Goal: Information Seeking & Learning: Learn about a topic

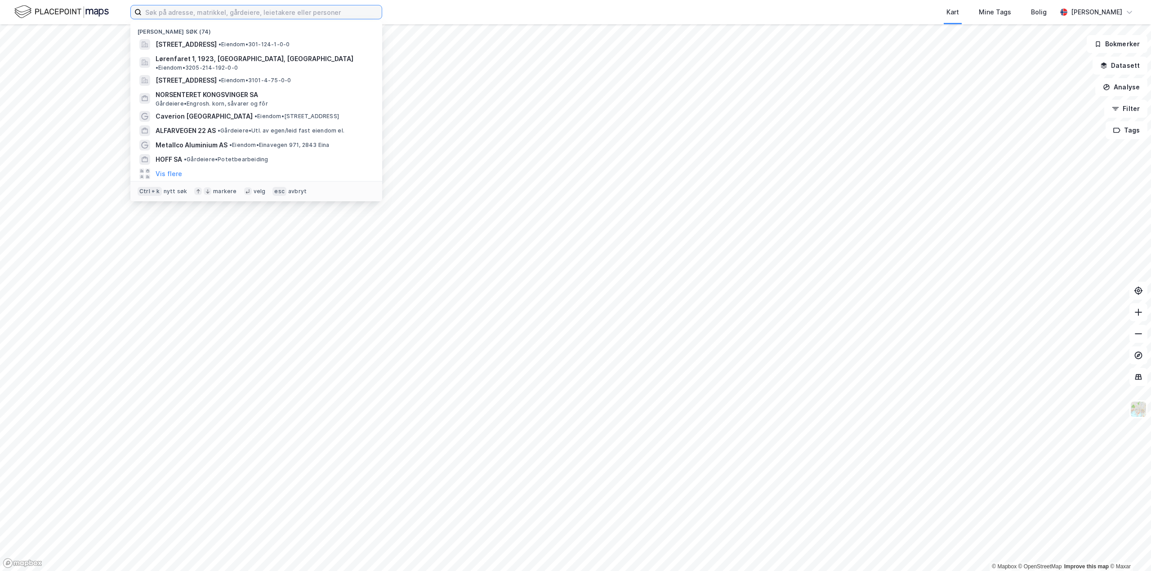
click at [272, 17] on input at bounding box center [262, 11] width 240 height 13
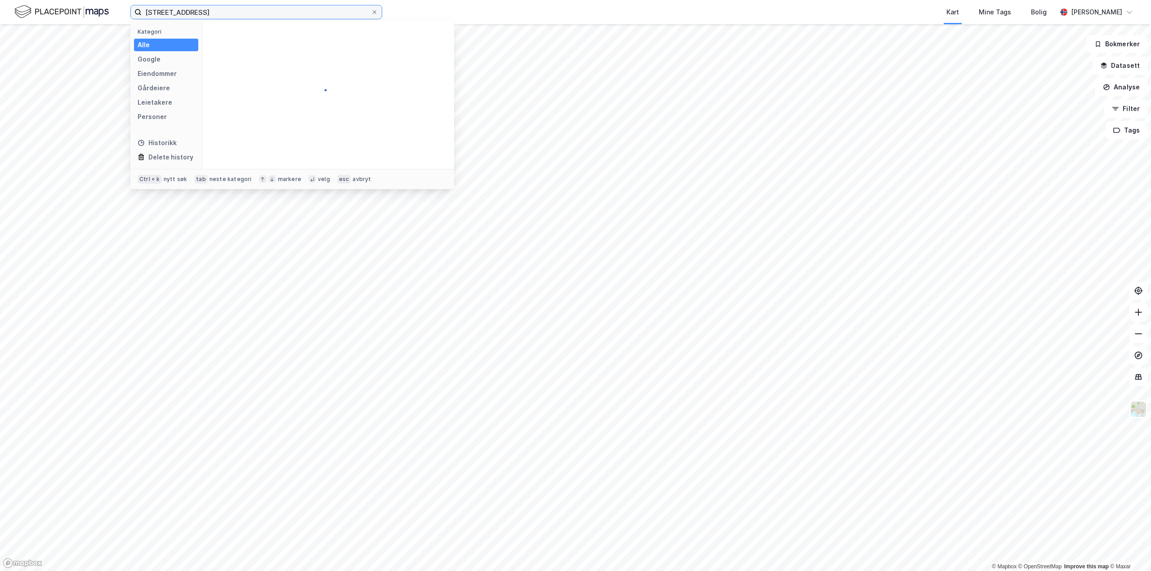
type input "[STREET_ADDRESS]"
click at [222, 10] on input at bounding box center [262, 11] width 240 height 13
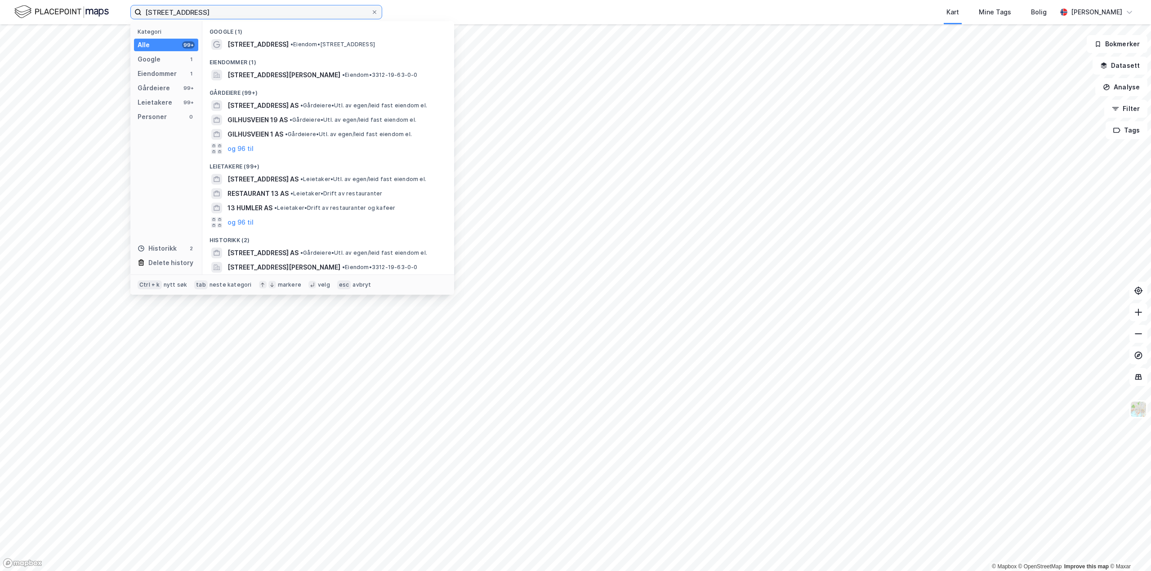
type input "[STREET_ADDRESS]"
click at [241, 82] on div "Gårdeiere (99+)" at bounding box center [328, 90] width 252 height 16
click at [245, 75] on span "[STREET_ADDRESS][PERSON_NAME]" at bounding box center [283, 75] width 113 height 11
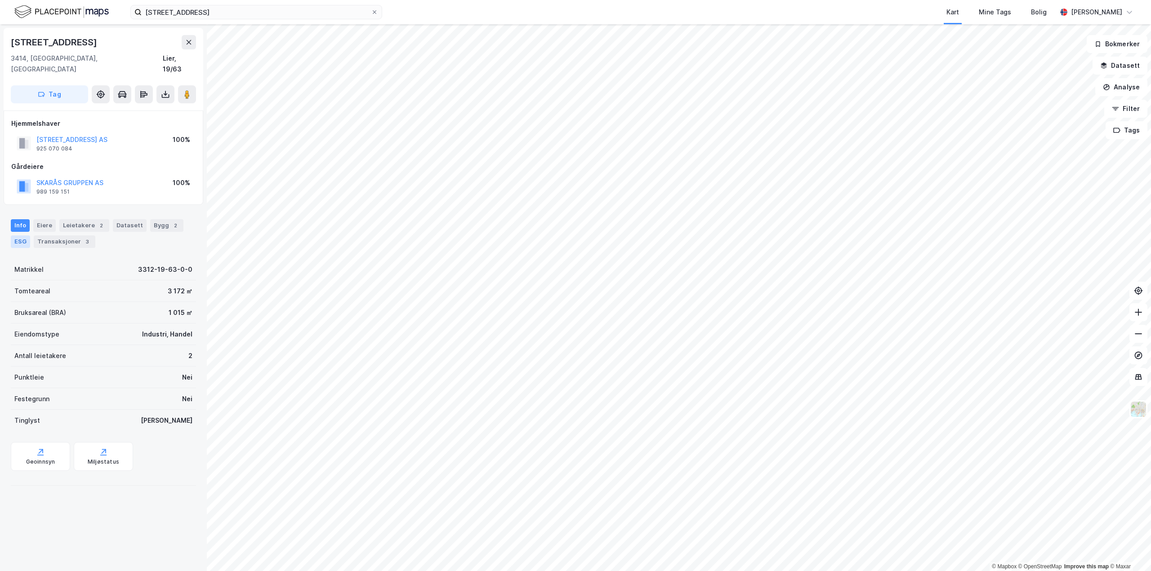
click at [21, 236] on div "ESG" at bounding box center [20, 242] width 19 height 13
